Goal: Task Accomplishment & Management: Manage account settings

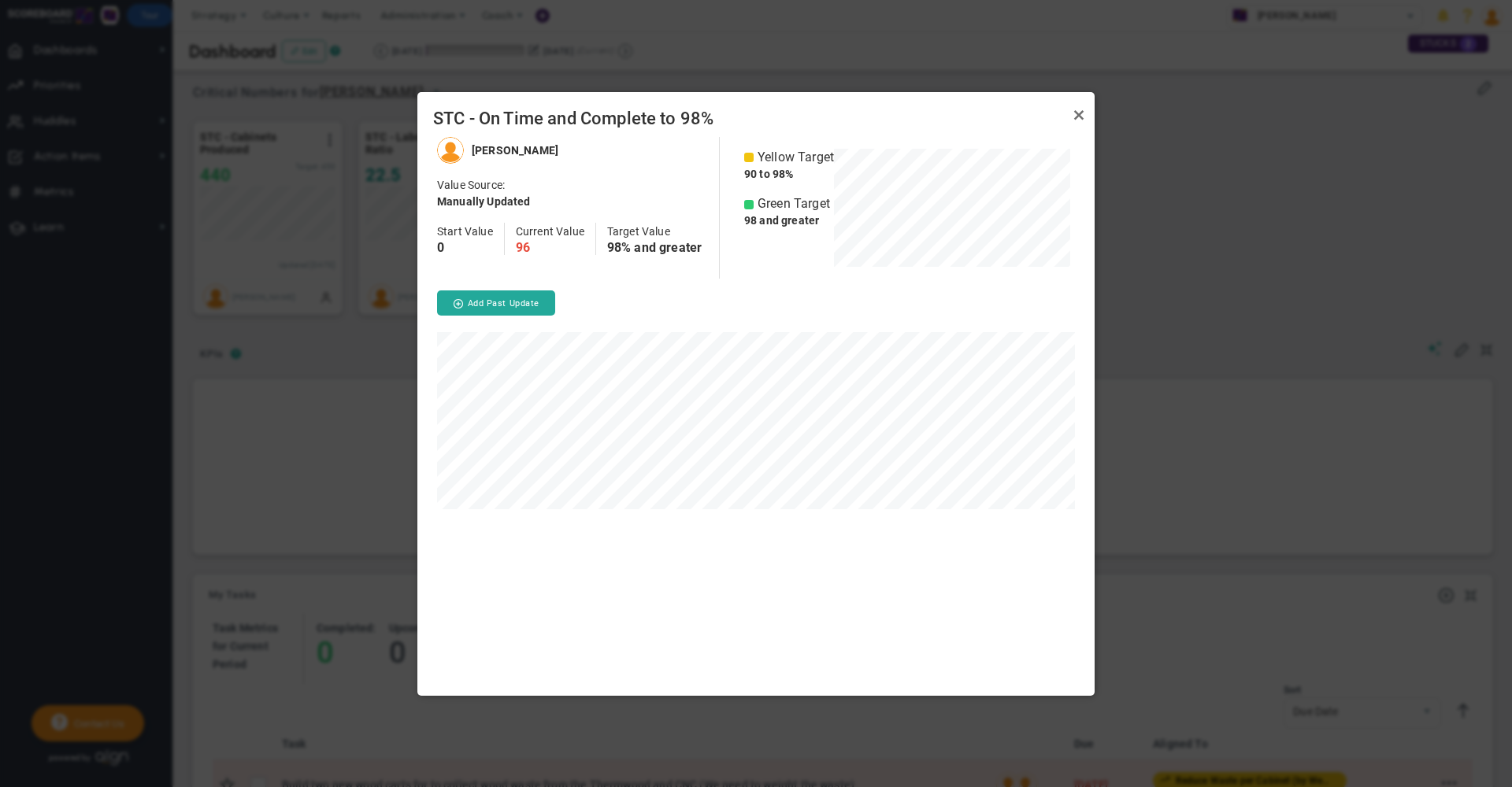
scroll to position [558, 677]
click at [1077, 115] on link "Close" at bounding box center [1078, 115] width 19 height 19
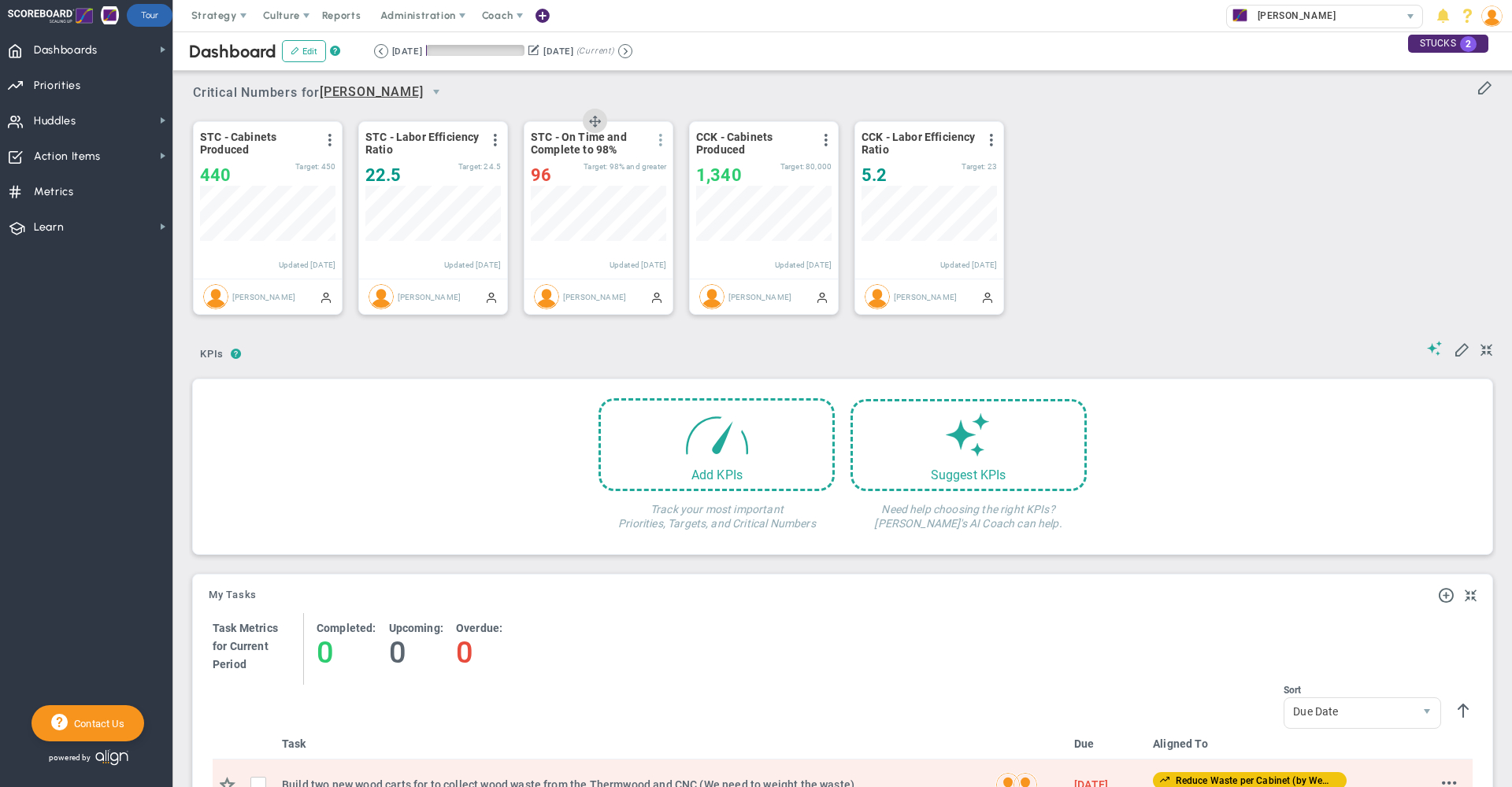
click at [663, 142] on span at bounding box center [661, 140] width 13 height 13
click at [607, 171] on li "Edit" at bounding box center [605, 171] width 134 height 19
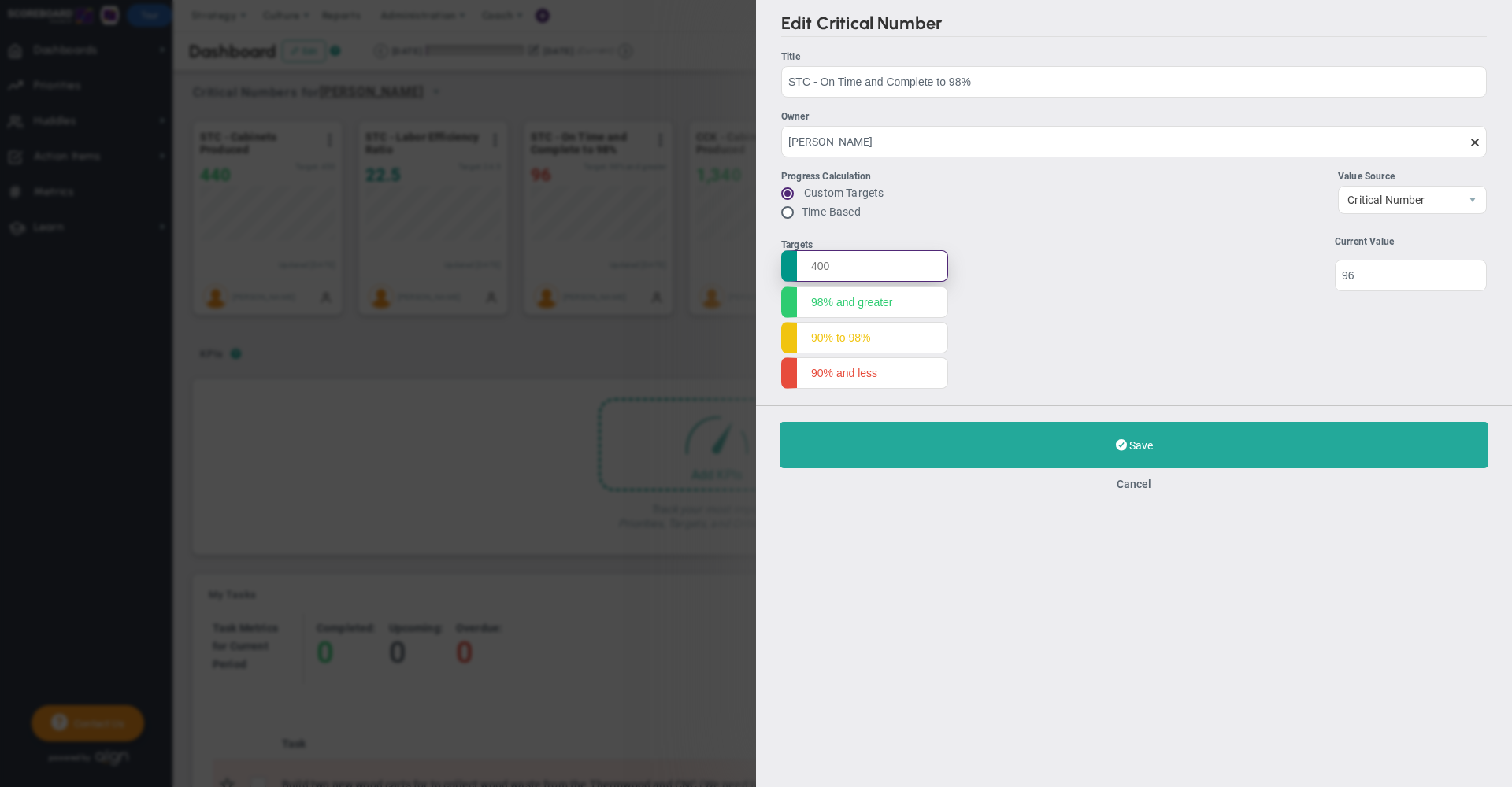
click at [859, 266] on input "text" at bounding box center [864, 266] width 167 height 31
type input "100%"
click at [935, 305] on input "98% and greater" at bounding box center [864, 301] width 167 height 31
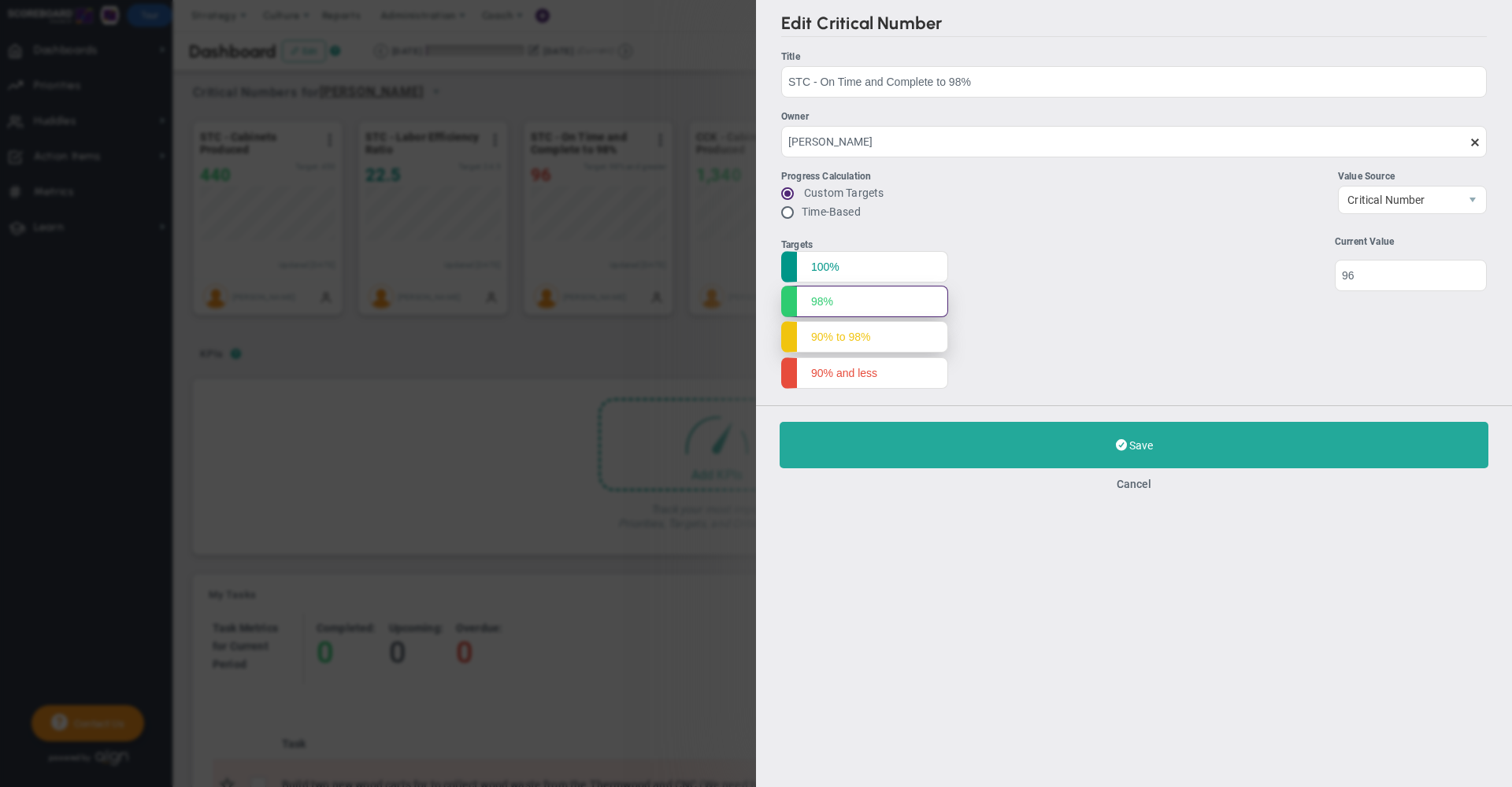
type input "98%"
click at [940, 331] on input "90% to 98%" at bounding box center [864, 336] width 167 height 31
type input "90%"
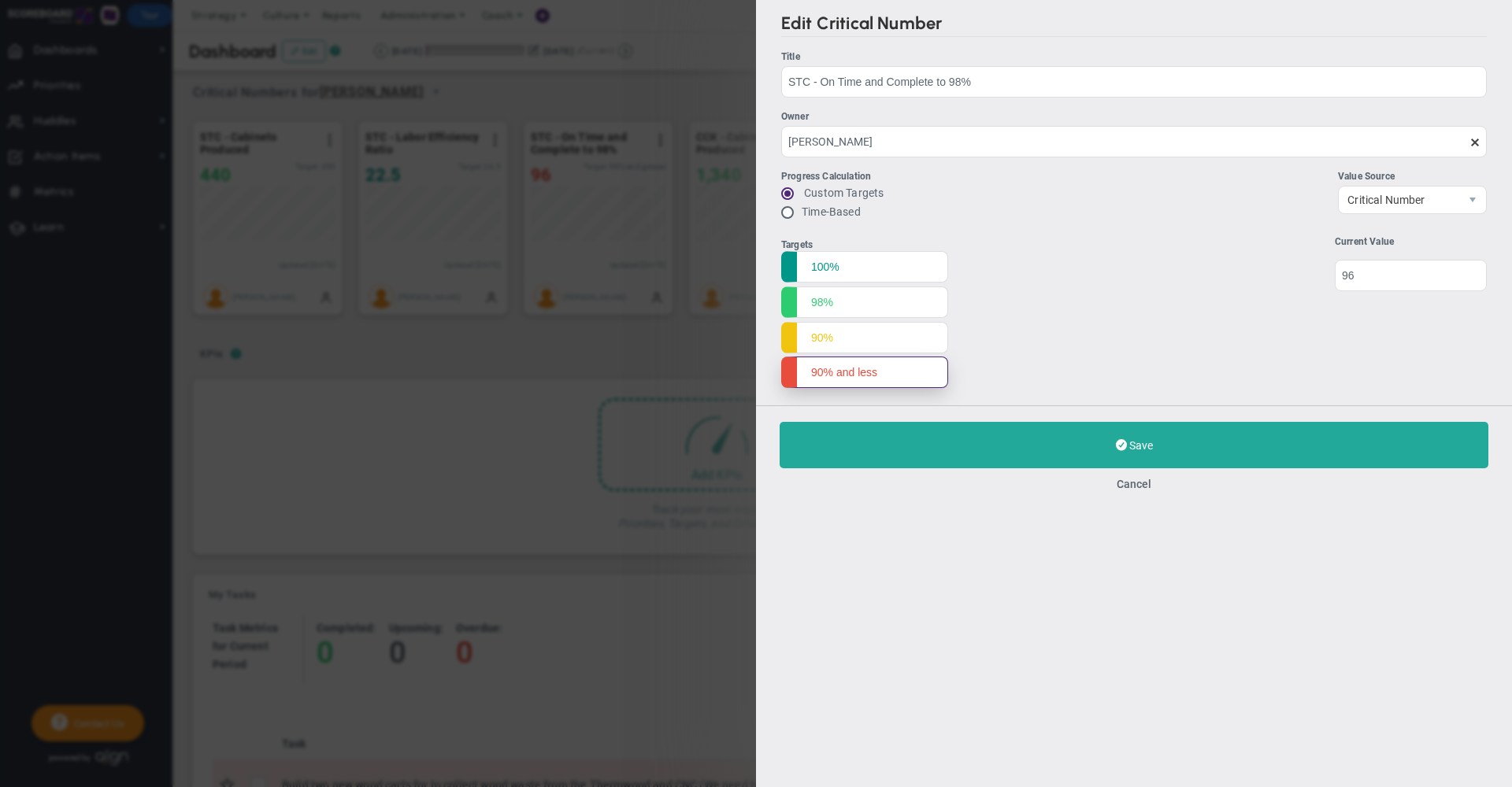
click at [926, 371] on input "90% and less" at bounding box center [864, 372] width 167 height 31
type input "89%"
click at [1164, 340] on div "Targets 100% 98% 90% 89% Start 0 0" at bounding box center [1134, 314] width 705 height 157
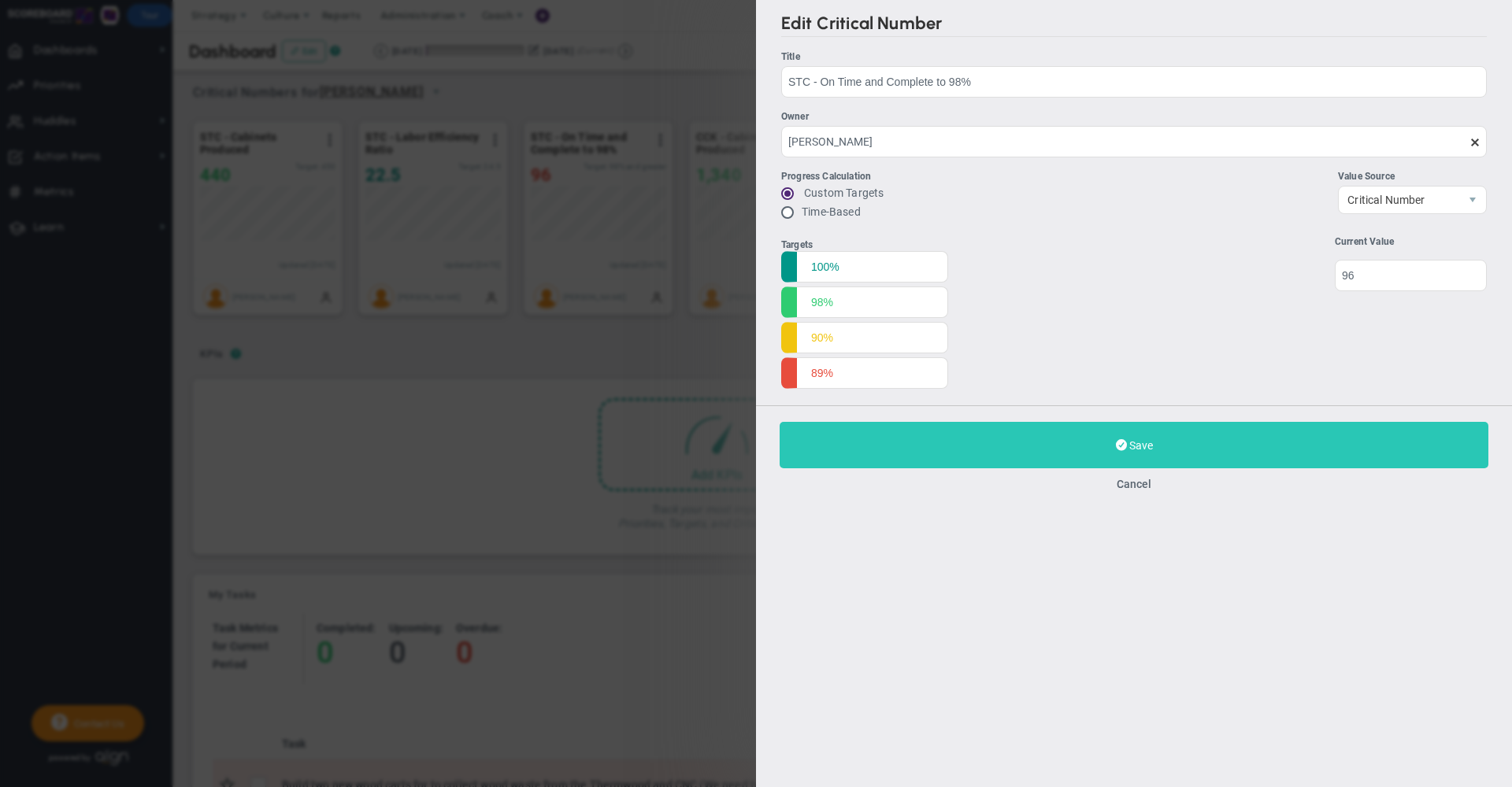
click at [1051, 454] on button "Save Update" at bounding box center [1134, 445] width 708 height 47
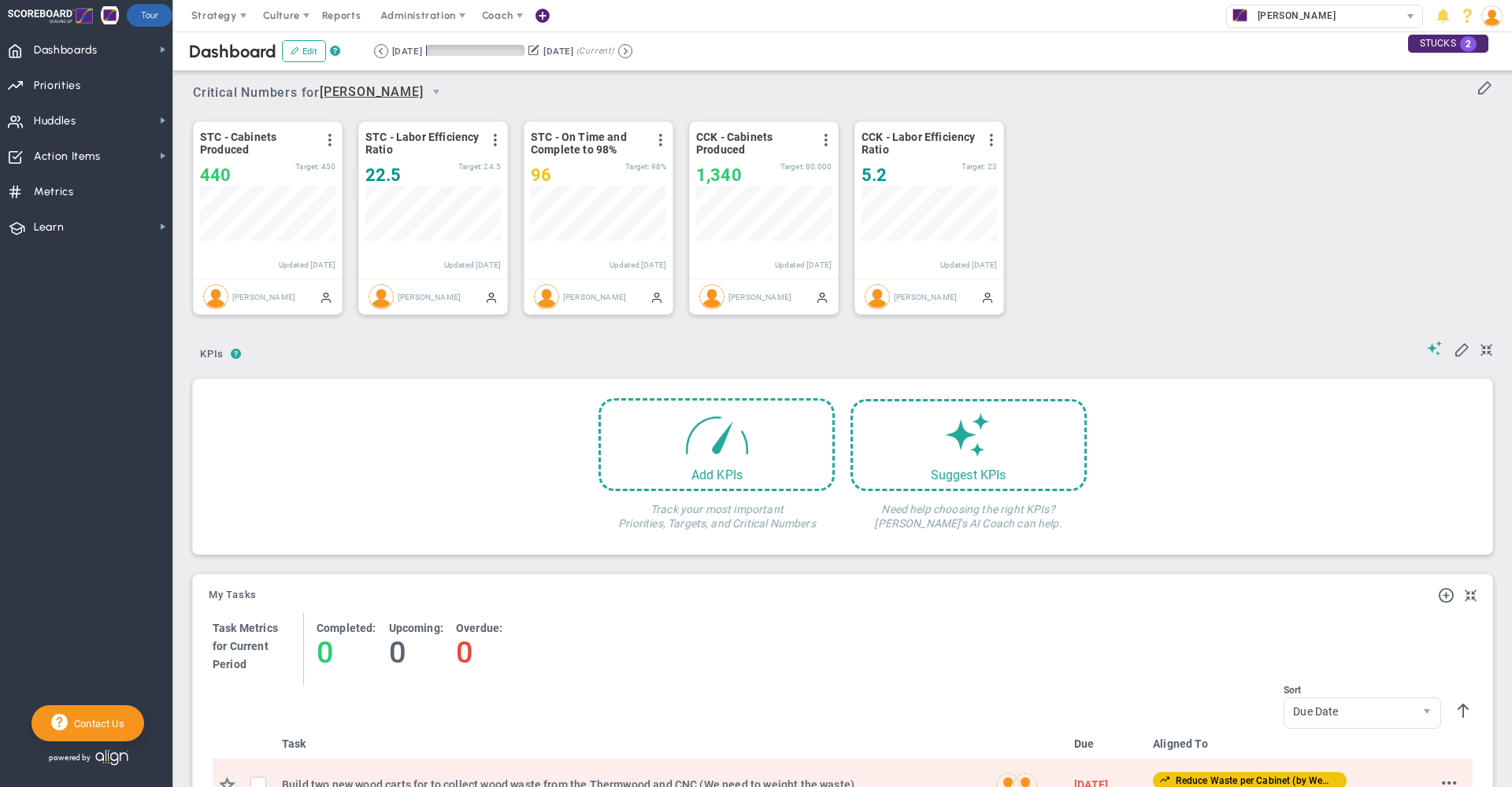
scroll to position [55, 135]
click at [1166, 187] on div "STC - Cabinets Produced View Historical Graph Edit Make "No Change" Update Add …" at bounding box center [837, 218] width 1319 height 221
